Goal: Task Accomplishment & Management: Complete application form

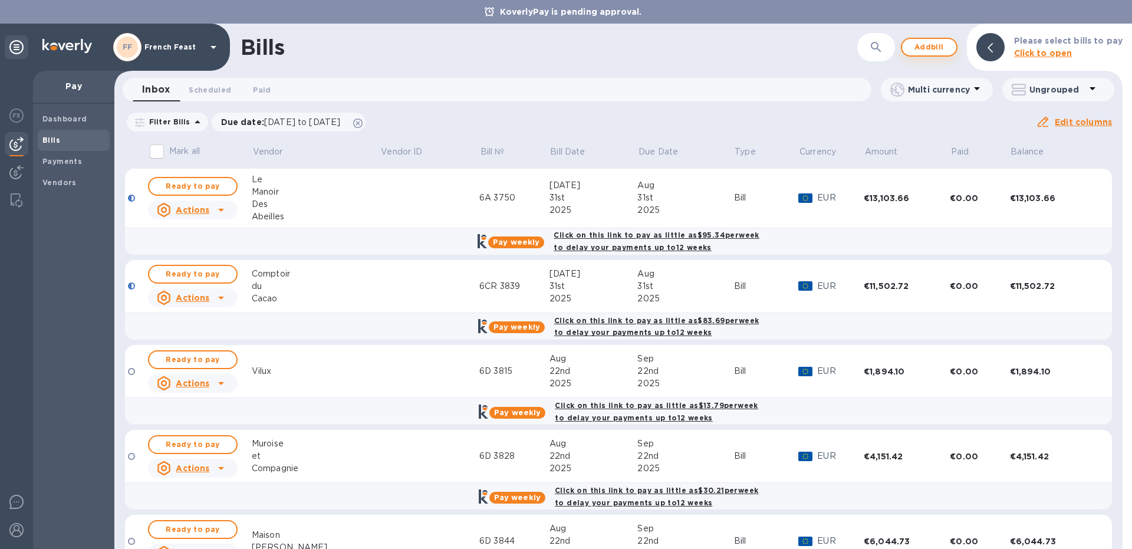
click at [928, 48] on span "Add bill" at bounding box center [929, 47] width 35 height 14
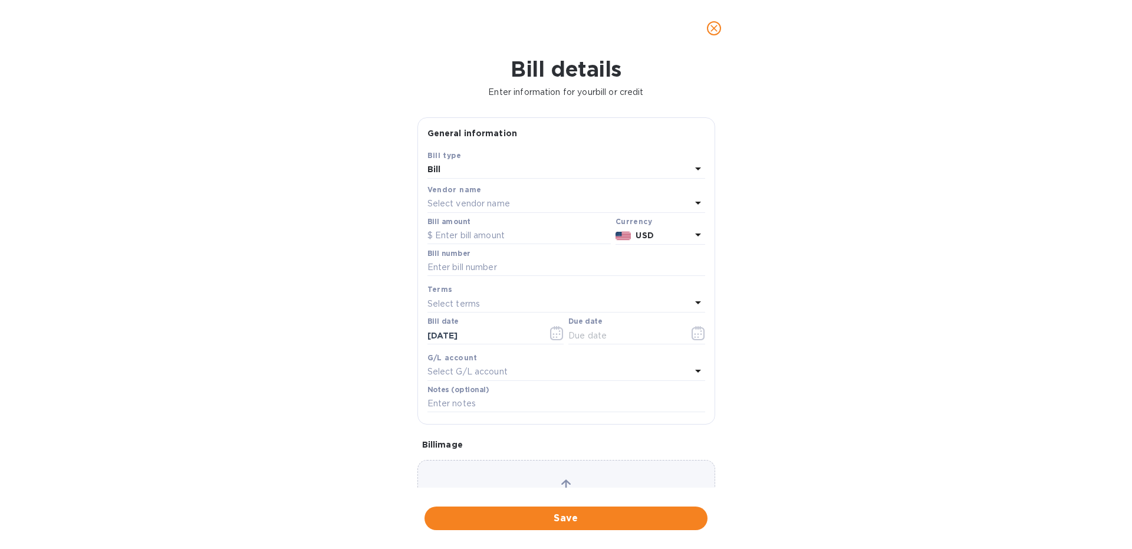
click at [450, 203] on p "Select vendor name" at bounding box center [469, 204] width 83 height 12
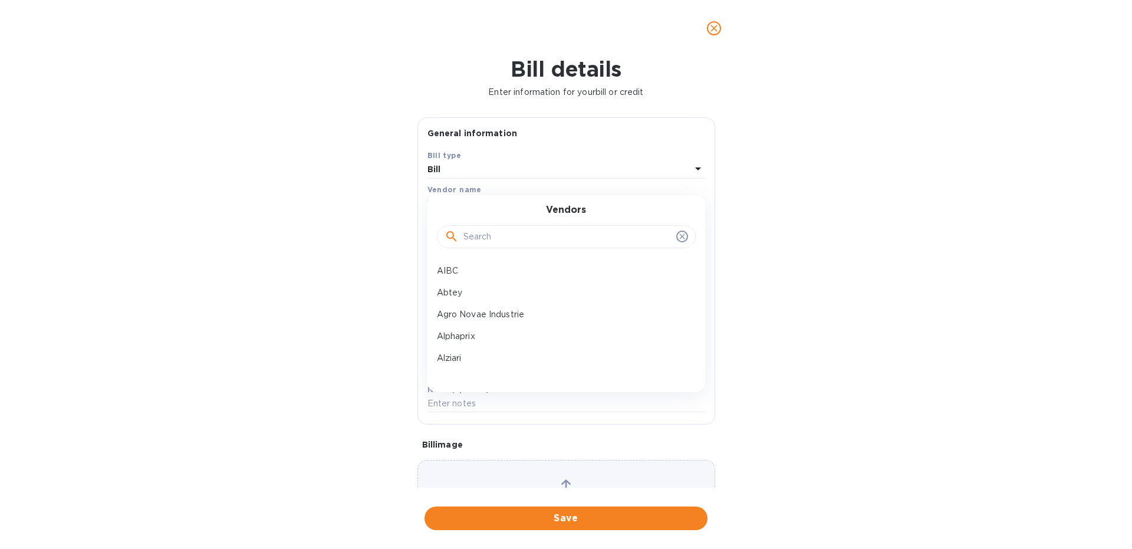
click at [478, 231] on input "text" at bounding box center [568, 237] width 208 height 18
type input "olb"
click at [460, 268] on p "Olbia" at bounding box center [561, 271] width 249 height 12
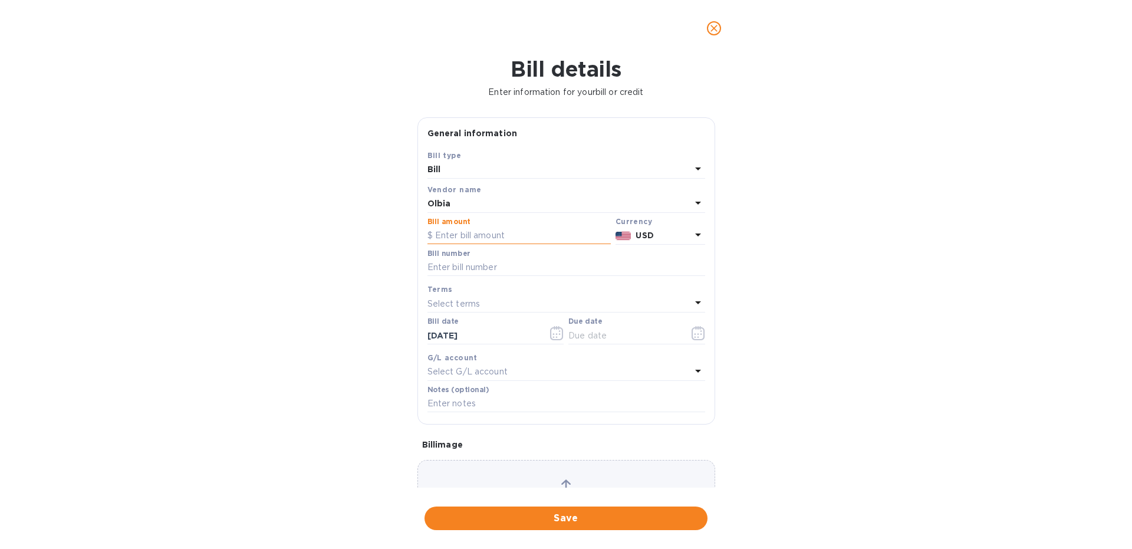
click at [488, 233] on input "text" at bounding box center [519, 236] width 183 height 18
click at [480, 234] on input "text" at bounding box center [519, 236] width 183 height 18
paste input "3,696.00"
type input "3,696.00"
click at [471, 267] on input "text" at bounding box center [567, 268] width 278 height 18
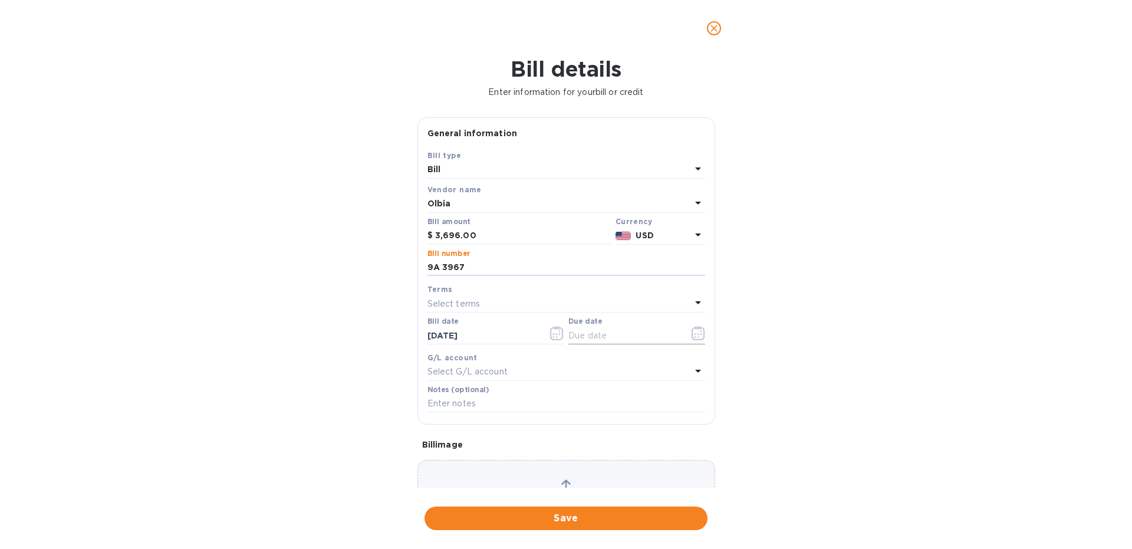
type input "9A 3967"
click at [702, 339] on icon "button" at bounding box center [699, 333] width 14 height 14
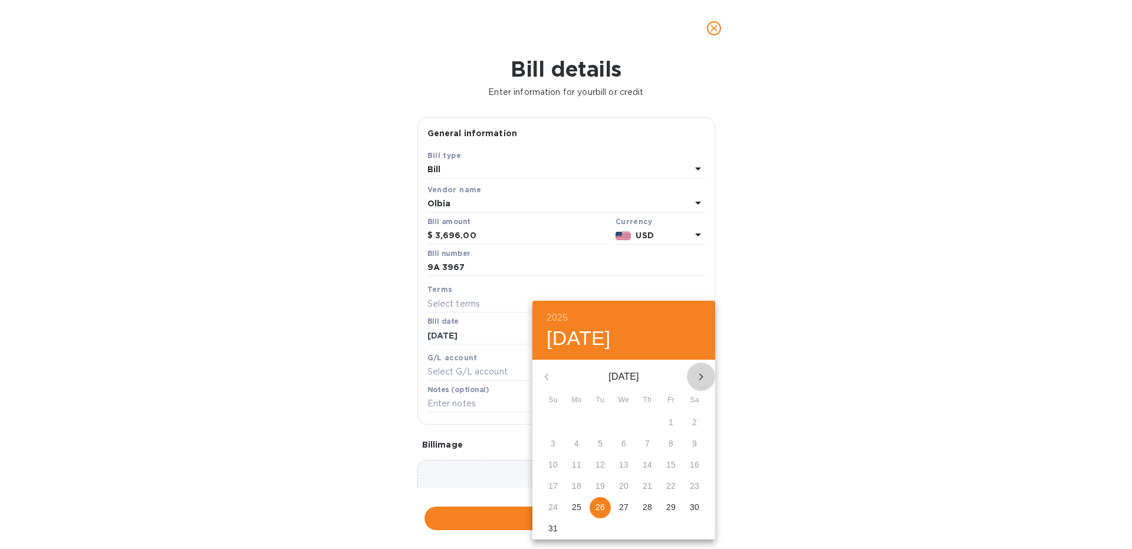
click at [700, 376] on icon "button" at bounding box center [701, 377] width 14 height 14
click at [670, 487] on p "26" at bounding box center [670, 486] width 9 height 12
type input "[DATE]"
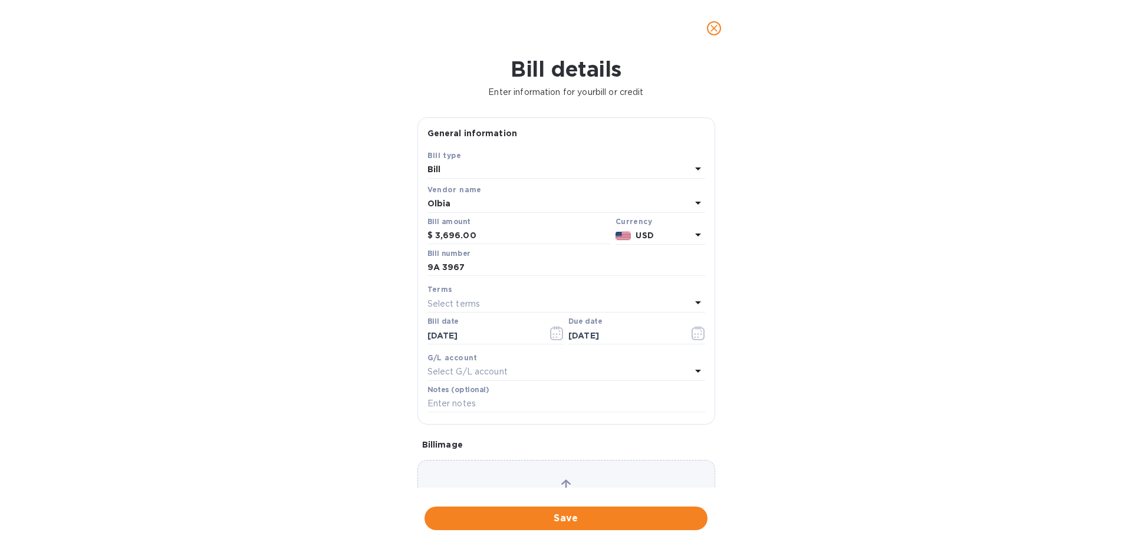
click at [698, 233] on icon at bounding box center [698, 235] width 14 height 14
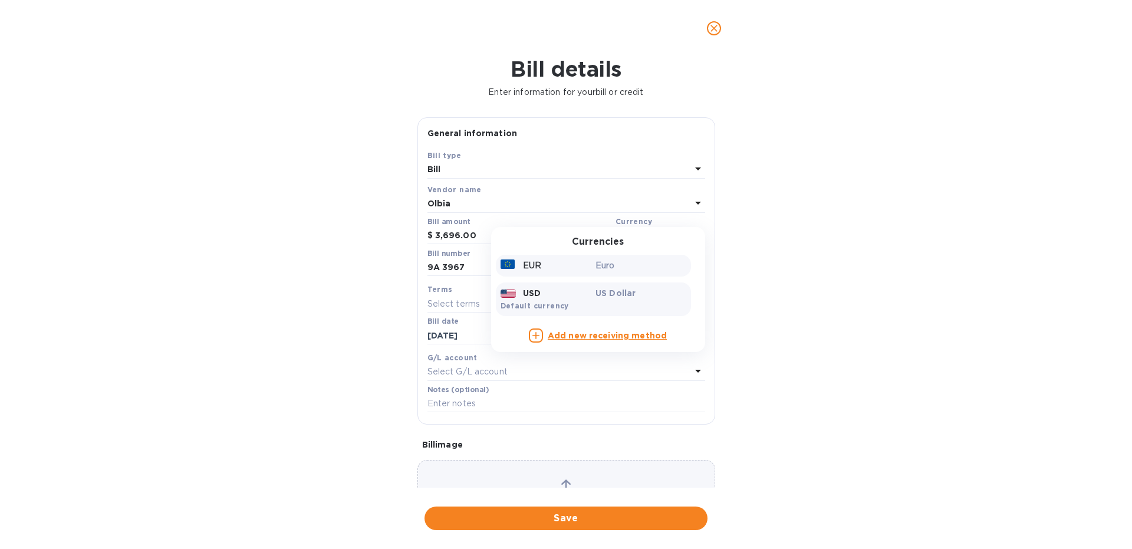
click at [534, 265] on p "EUR" at bounding box center [532, 266] width 18 height 12
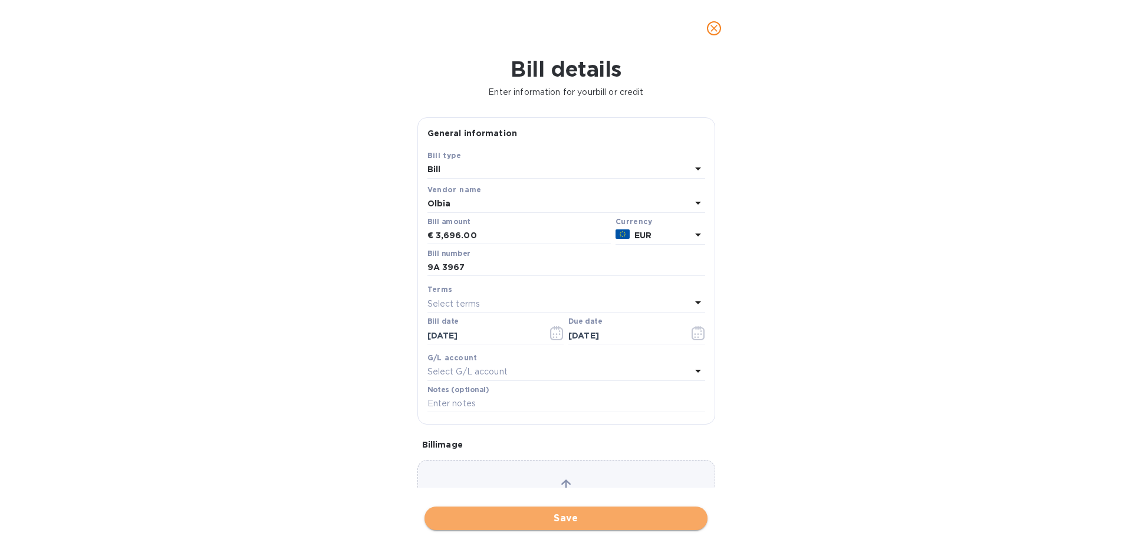
click at [535, 520] on span "Save" at bounding box center [566, 518] width 264 height 14
